Goal: Task Accomplishment & Management: Manage account settings

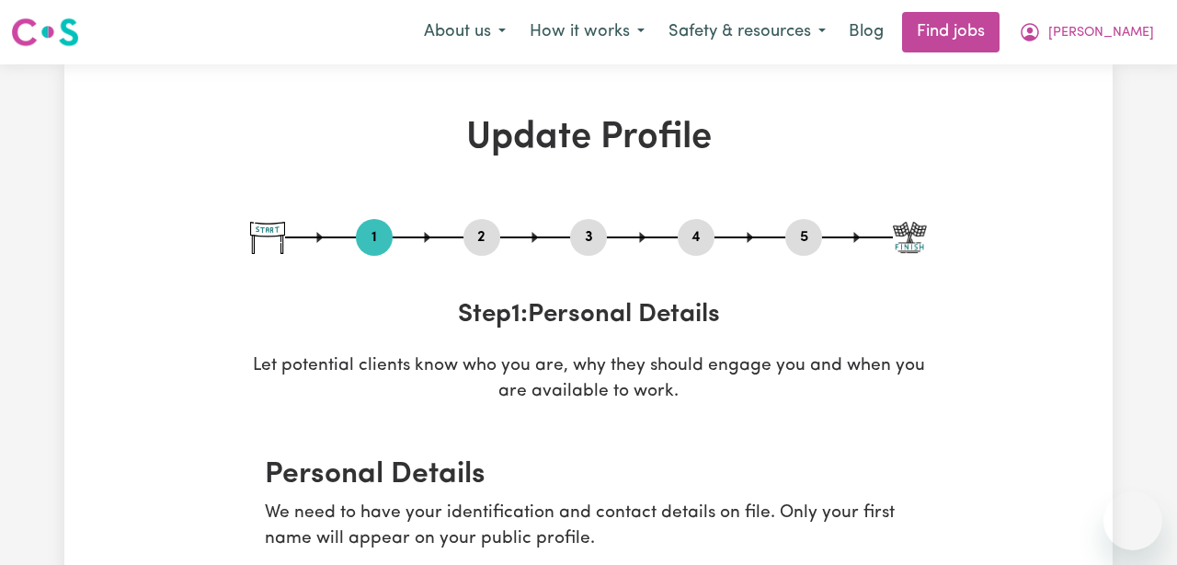
select select "[DEMOGRAPHIC_DATA]"
select select "[DEMOGRAPHIC_DATA] Citizen"
select select "Studying a healthcare related degree or qualification"
select select "55"
select select "65"
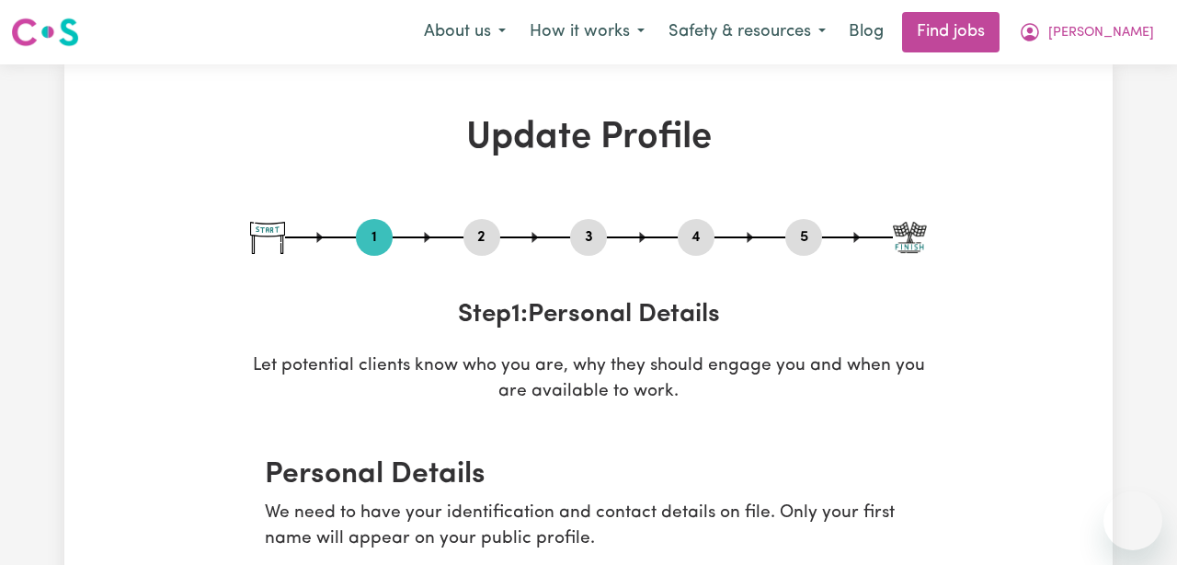
select select "65"
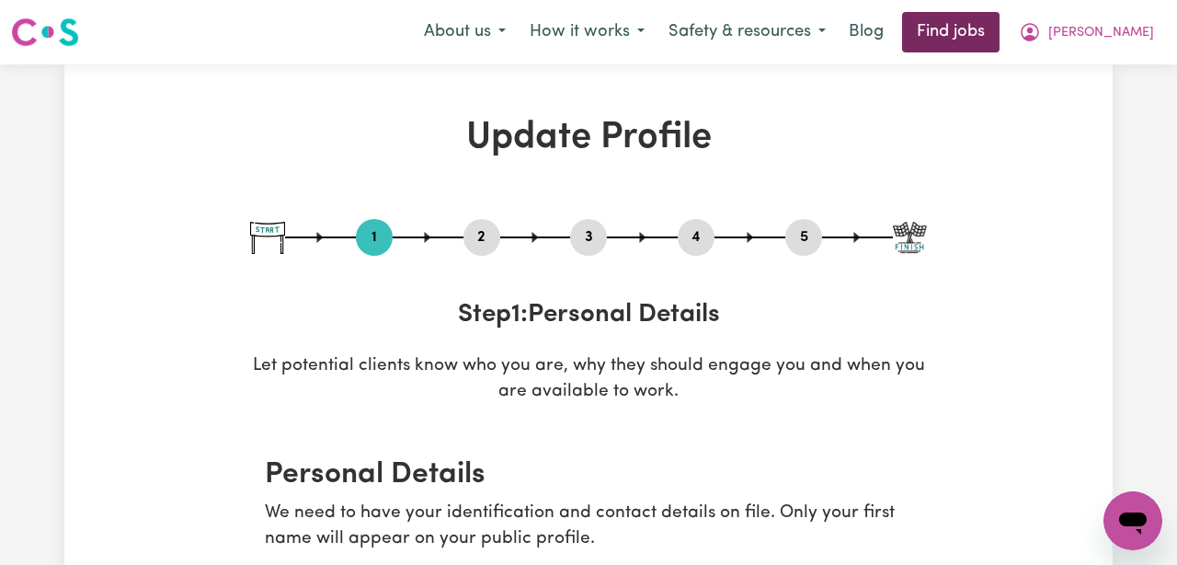
click at [1000, 45] on link "Find jobs" at bounding box center [950, 32] width 97 height 40
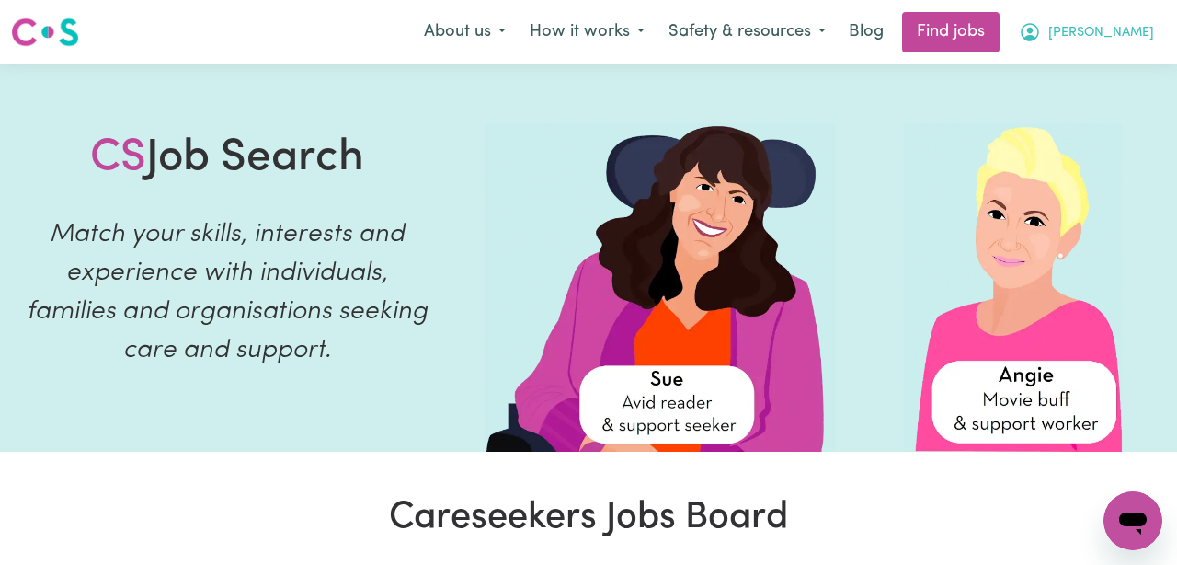
click at [1116, 29] on span "[PERSON_NAME]" at bounding box center [1101, 33] width 106 height 20
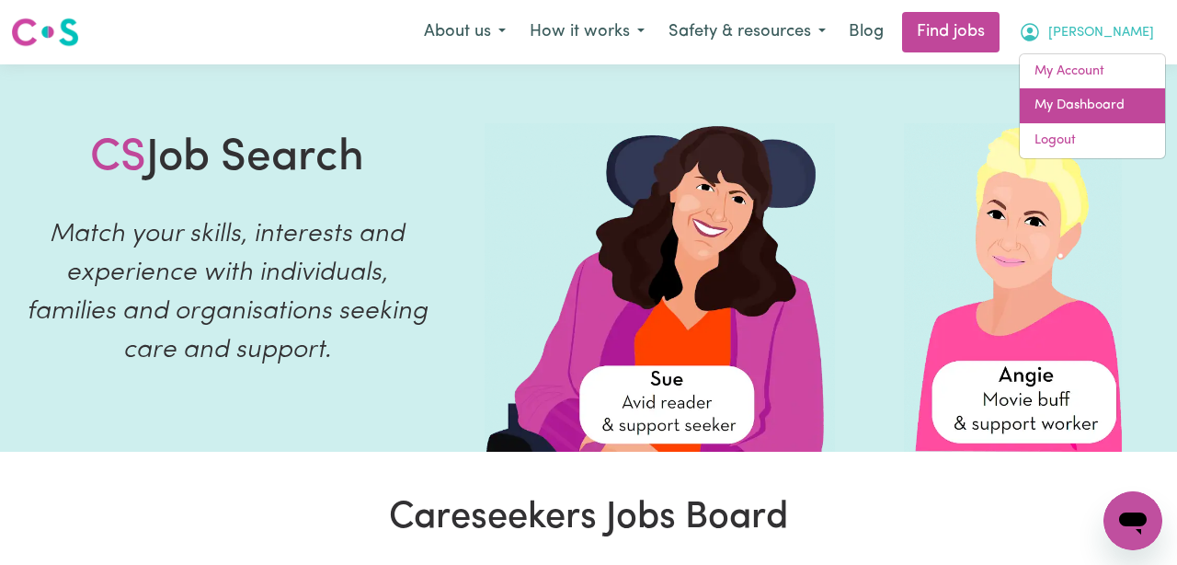
click at [1111, 116] on link "My Dashboard" at bounding box center [1092, 105] width 145 height 35
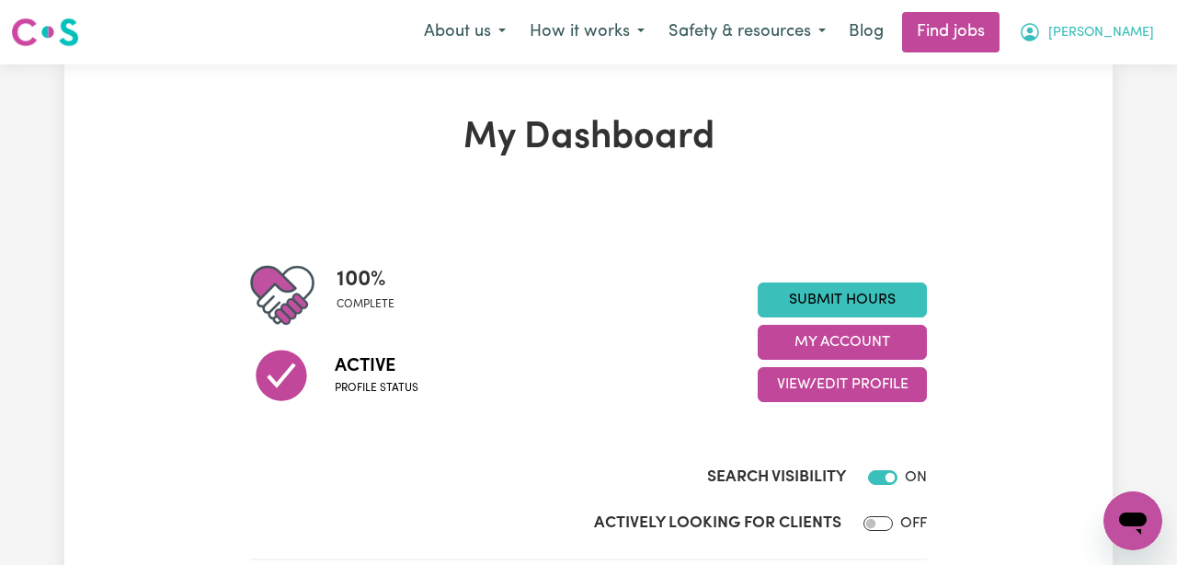
click at [1114, 30] on span "[PERSON_NAME]" at bounding box center [1101, 33] width 106 height 20
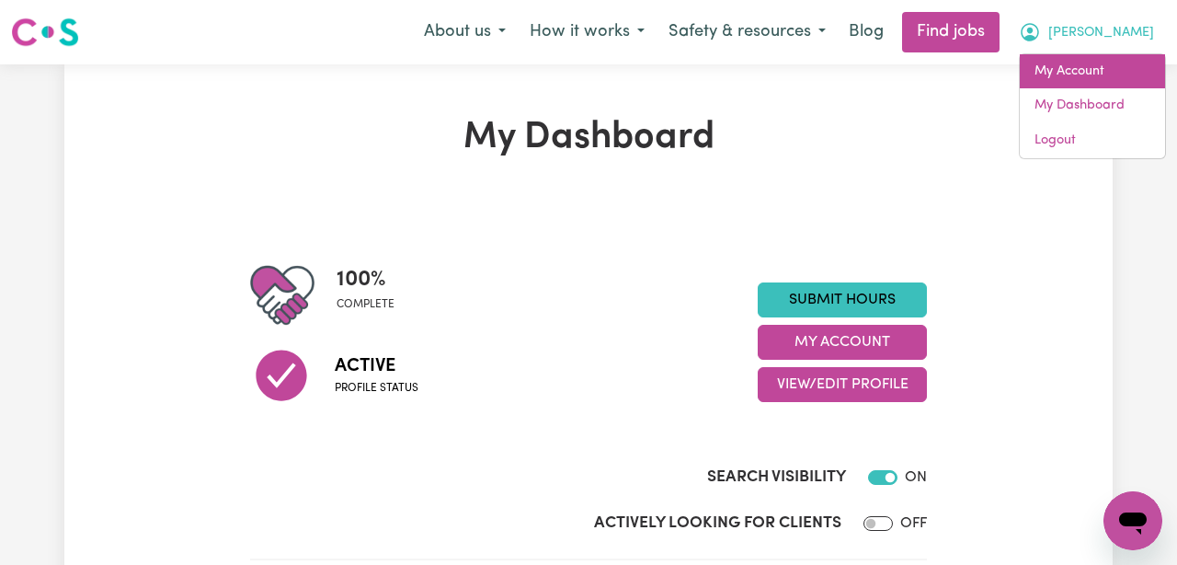
click at [1097, 74] on link "My Account" at bounding box center [1092, 71] width 145 height 35
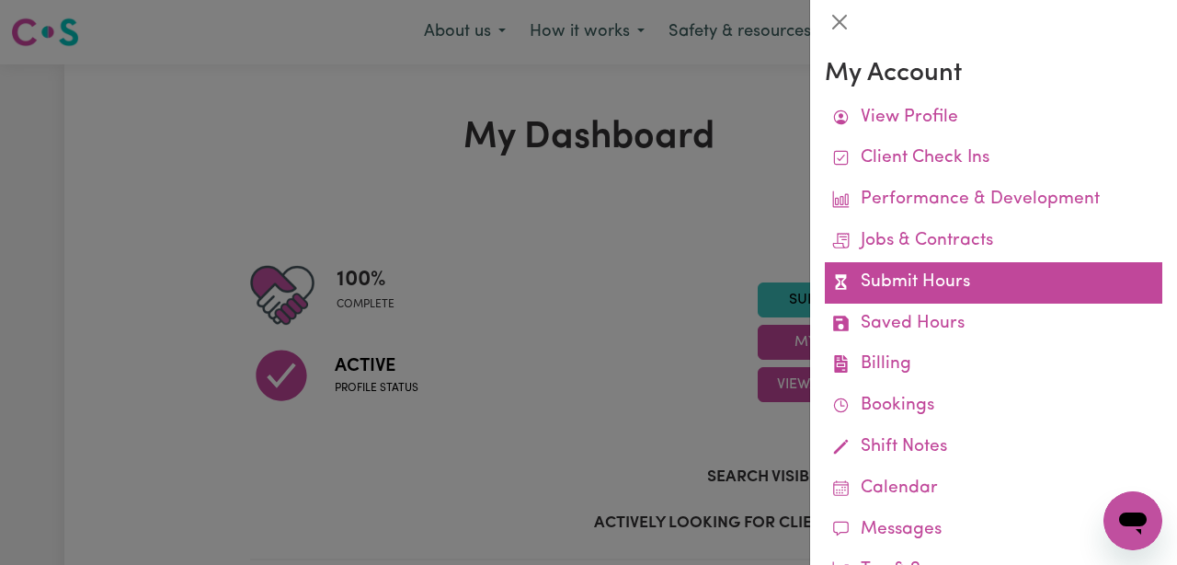
click at [967, 276] on link "Submit Hours" at bounding box center [993, 282] width 337 height 41
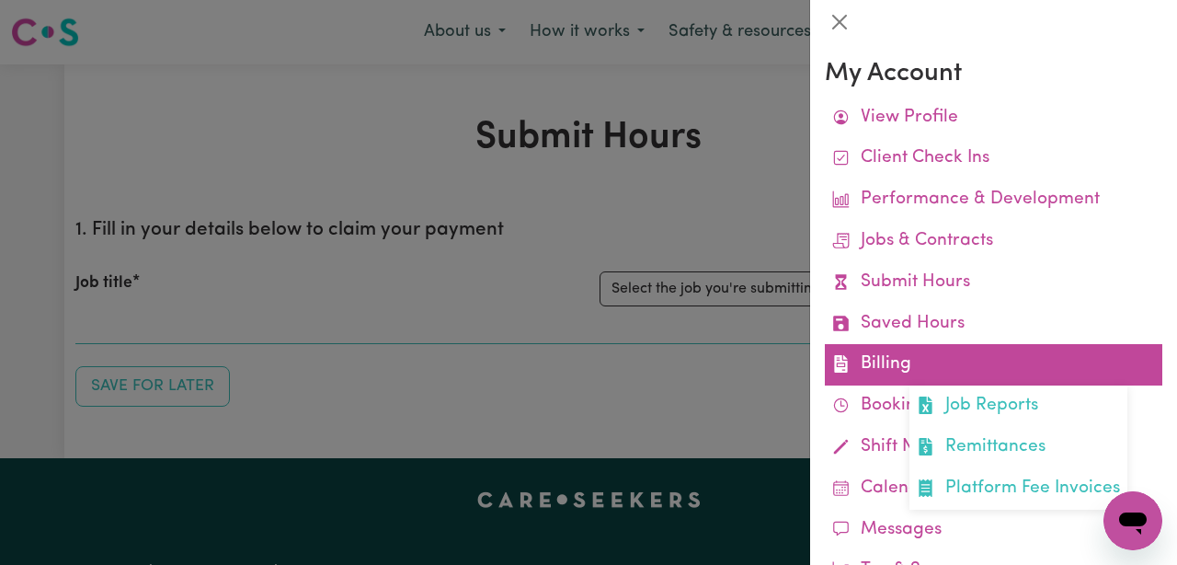
click at [937, 360] on link "Billing Job Reports Remittances Platform Fee Invoices" at bounding box center [993, 364] width 337 height 41
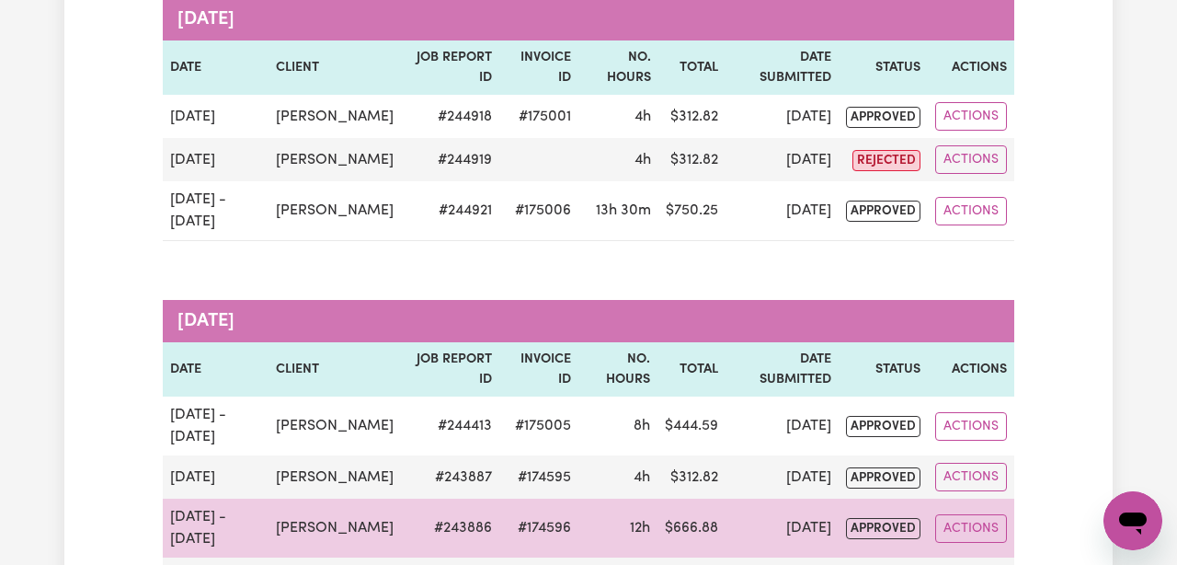
scroll to position [273, 0]
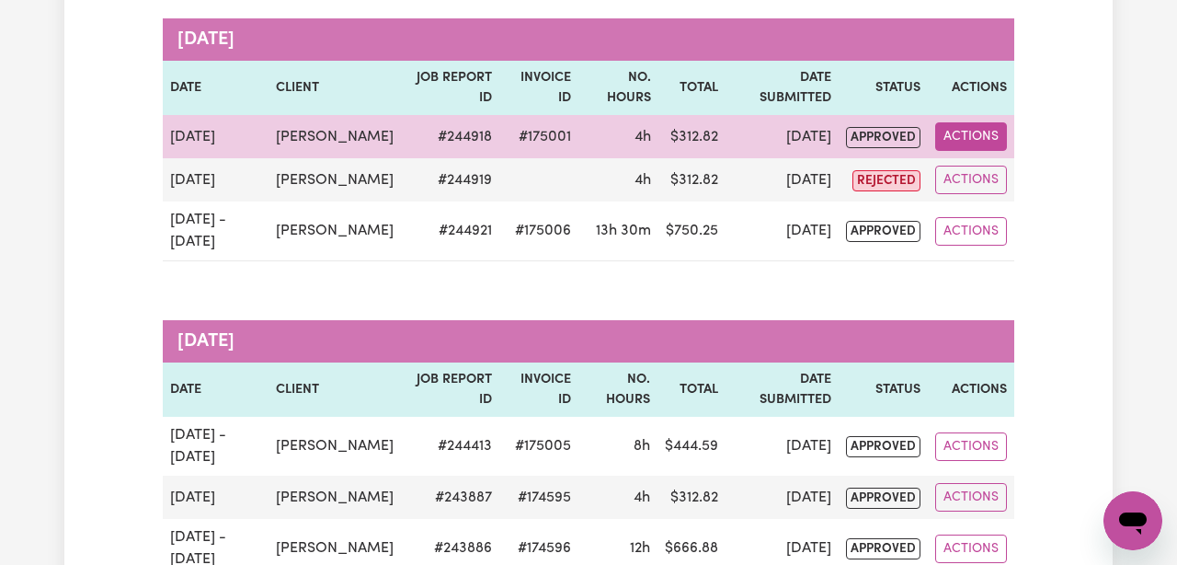
click at [966, 151] on button "Actions" at bounding box center [971, 136] width 72 height 29
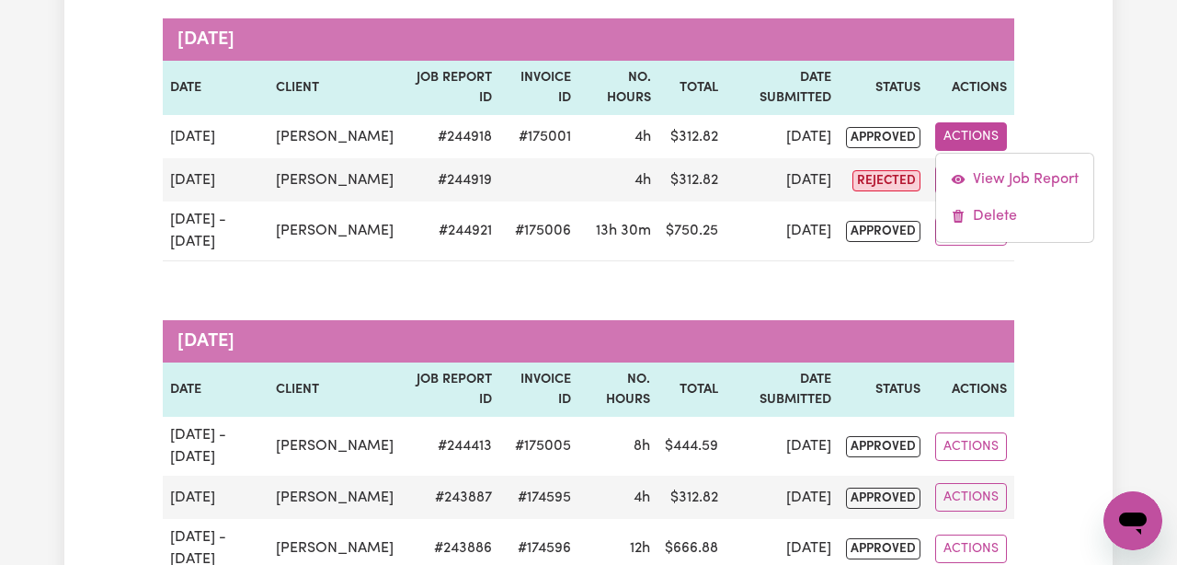
click at [1066, 91] on div "Job Reports Group by: Date Care Seeker Status Search Export [DATE] Date Client …" at bounding box center [588, 421] width 1048 height 1156
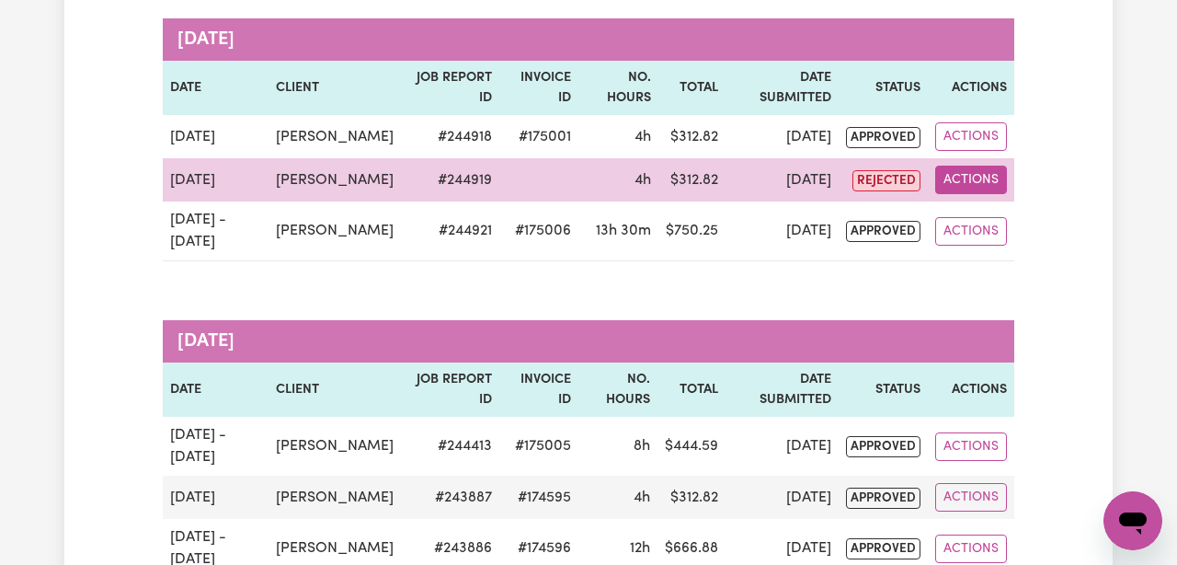
click at [976, 194] on button "Actions" at bounding box center [971, 180] width 72 height 29
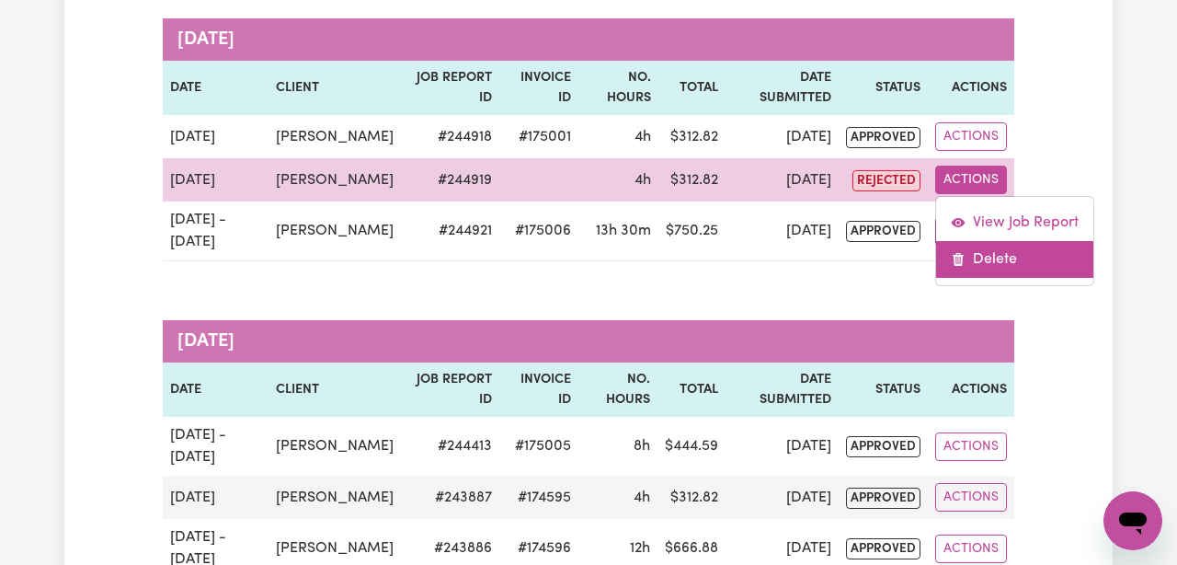
click at [987, 278] on link "Delete" at bounding box center [1014, 259] width 157 height 37
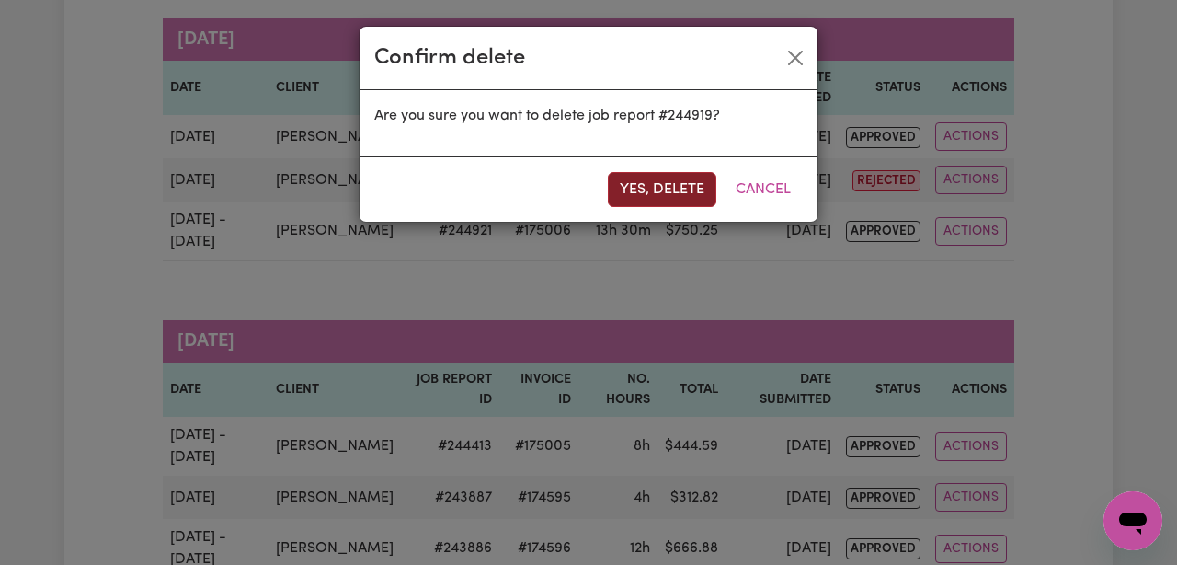
click at [667, 193] on button "Yes, delete" at bounding box center [662, 189] width 109 height 35
